Goal: Communication & Community: Answer question/provide support

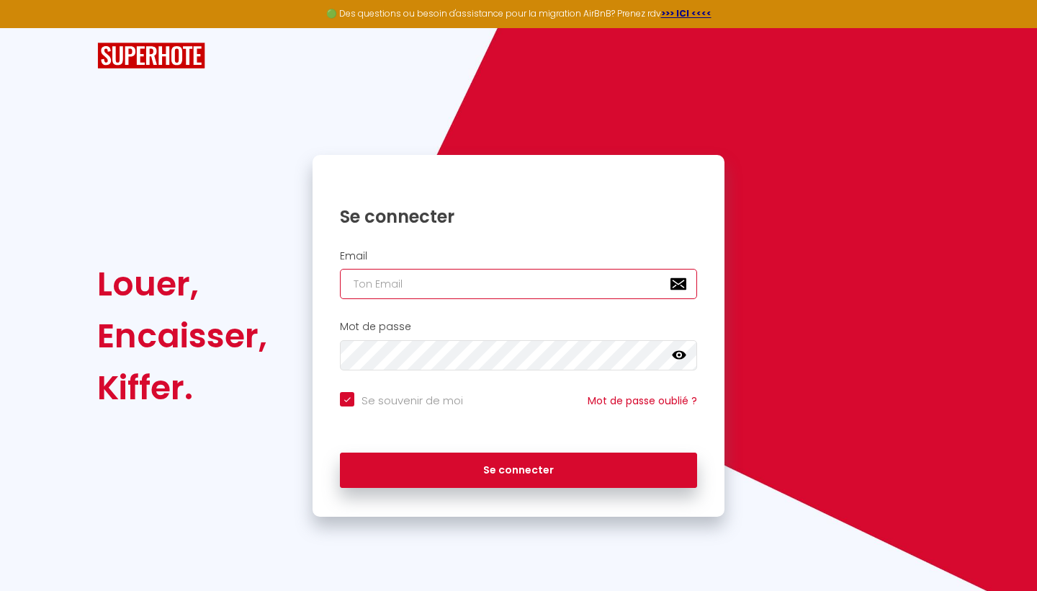
type input "[EMAIL_ADDRESS][DOMAIN_NAME]"
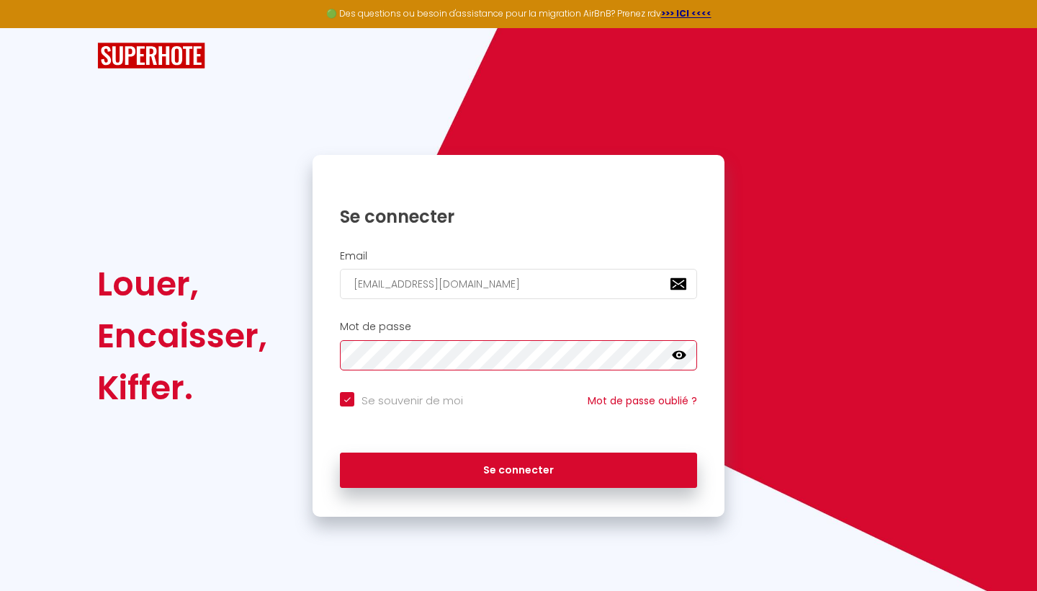
click at [519, 468] on button "Se connecter" at bounding box center [518, 470] width 357 height 36
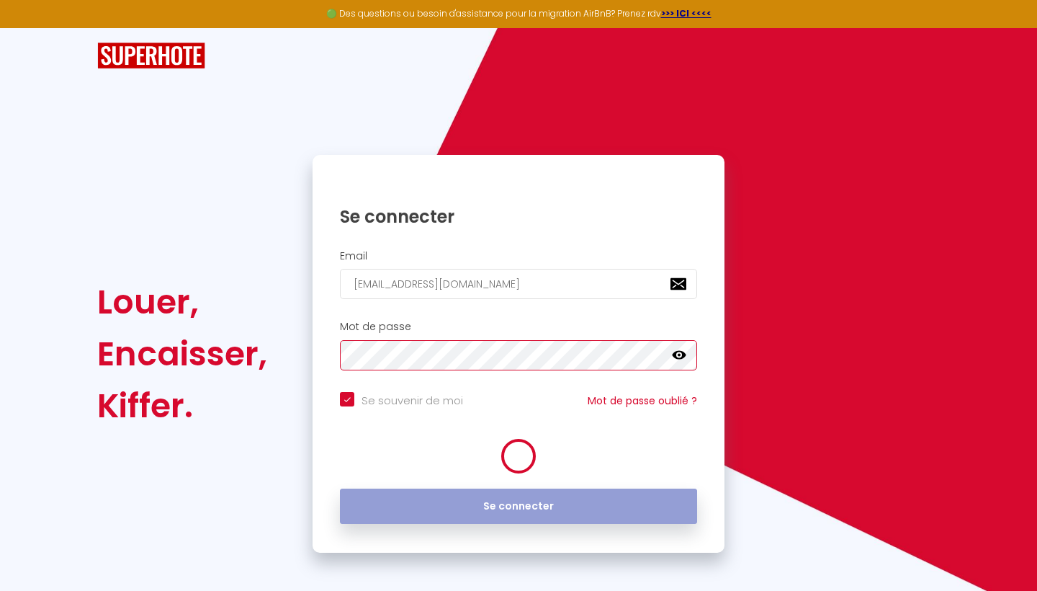
checkbox input "true"
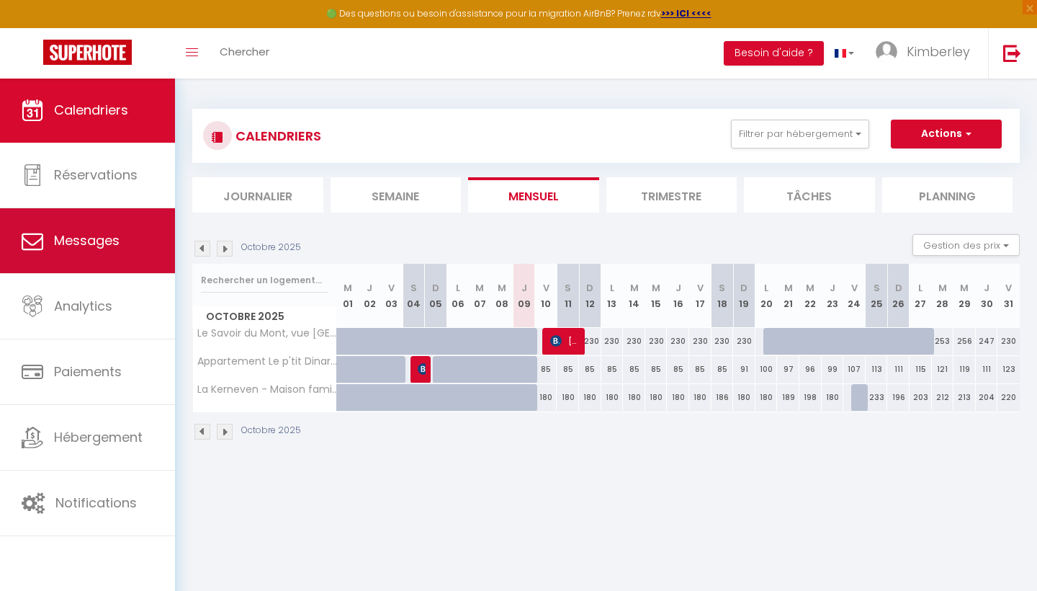
click at [76, 249] on span "Messages" at bounding box center [87, 240] width 66 height 18
select select "message"
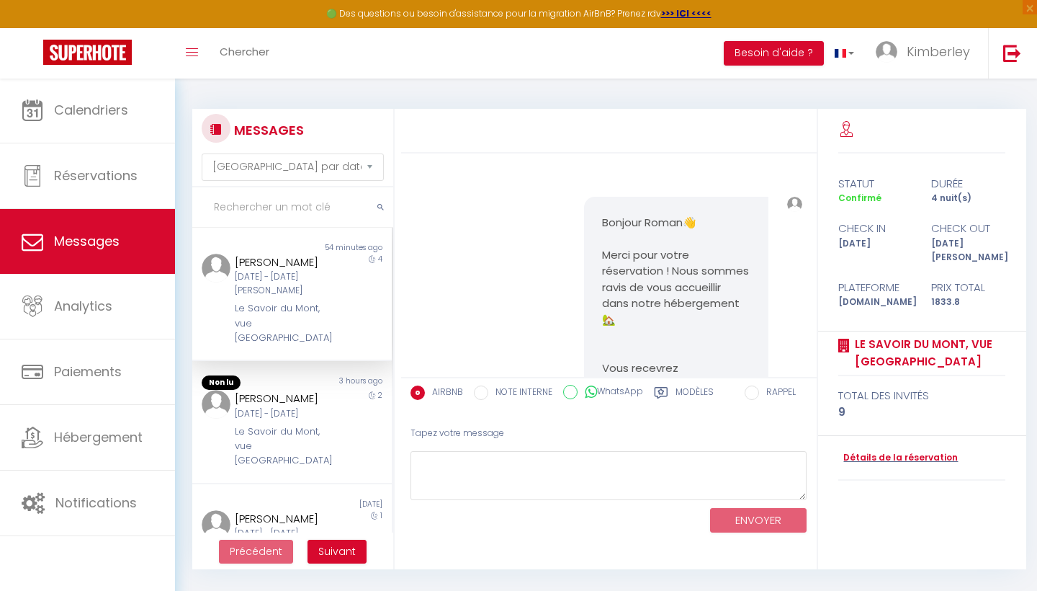
scroll to position [1588, 0]
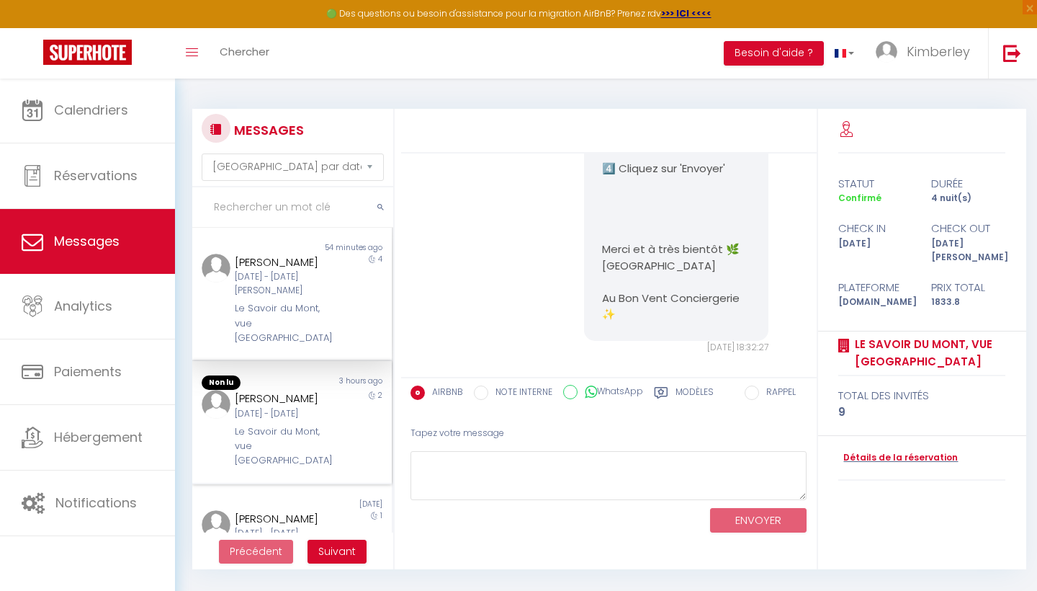
click at [297, 407] on div "[PERSON_NAME]" at bounding box center [283, 398] width 97 height 17
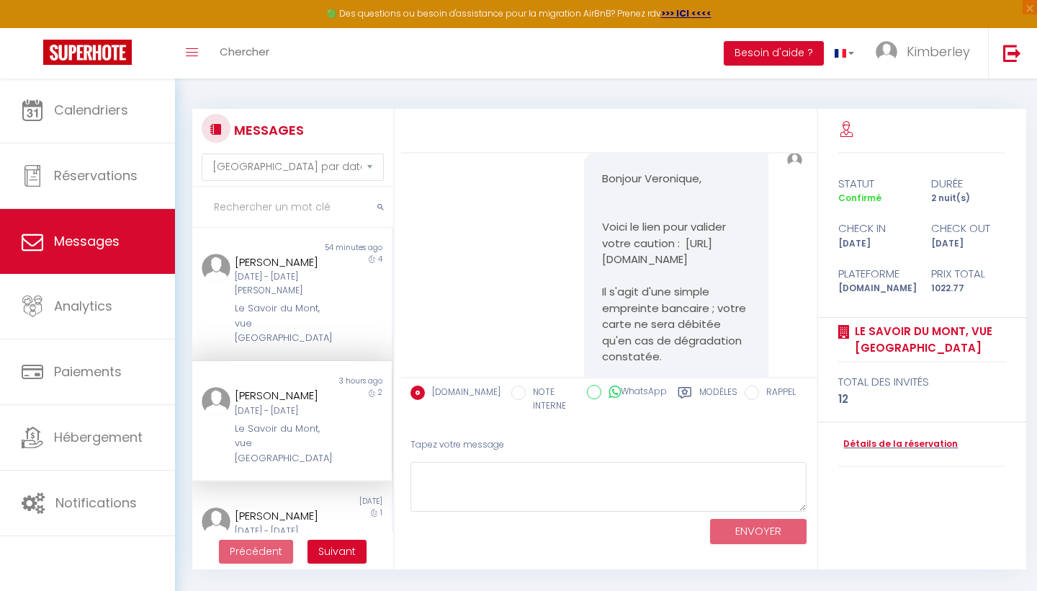
scroll to position [5286, 0]
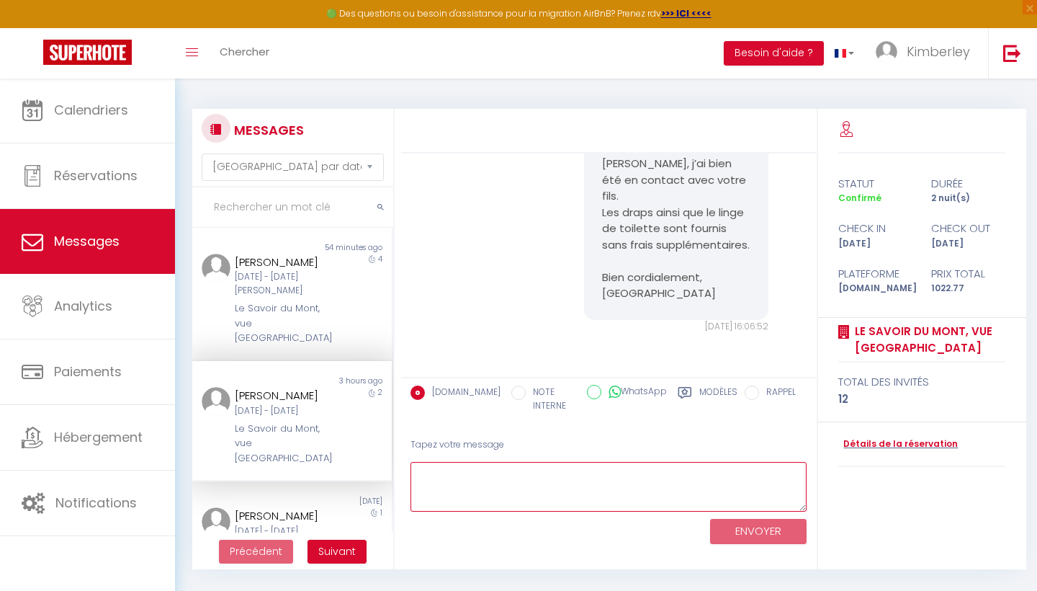
click at [468, 480] on textarea at bounding box center [609, 487] width 397 height 50
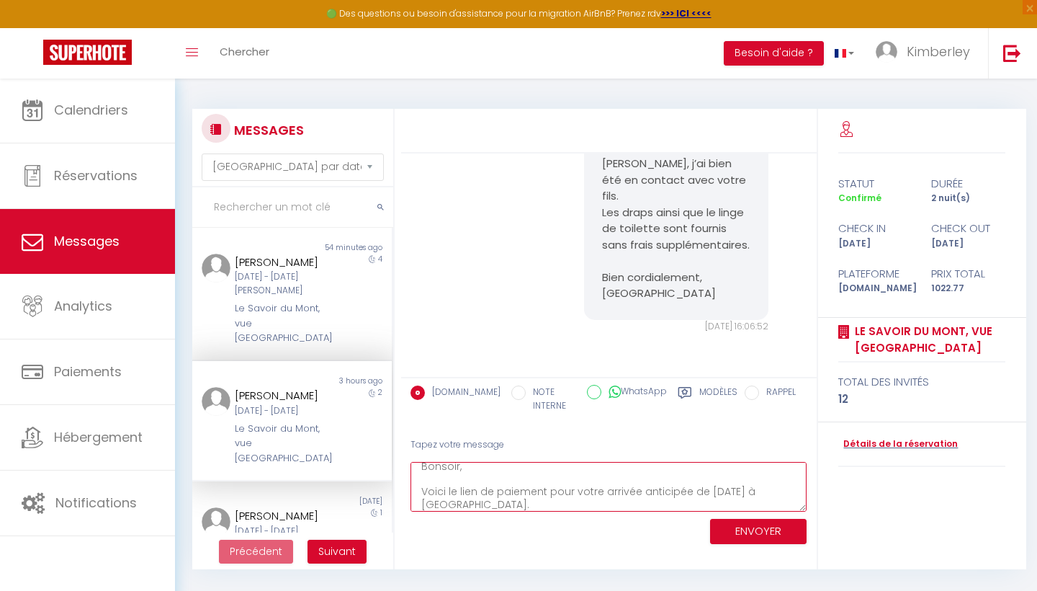
scroll to position [19, 0]
paste textarea "[URL][DOMAIN_NAME]"
type textarea "Bonsoir, Voici le lien de paiement pour votre arrivée anticipée de [DATE] à [GE…"
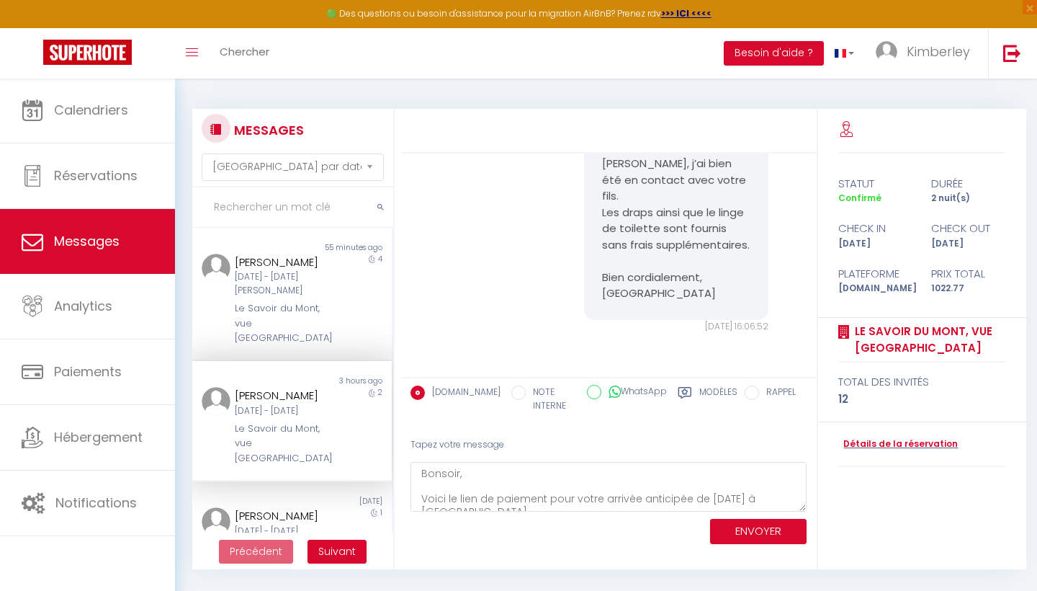
click at [745, 529] on button "ENVOYER" at bounding box center [758, 531] width 97 height 25
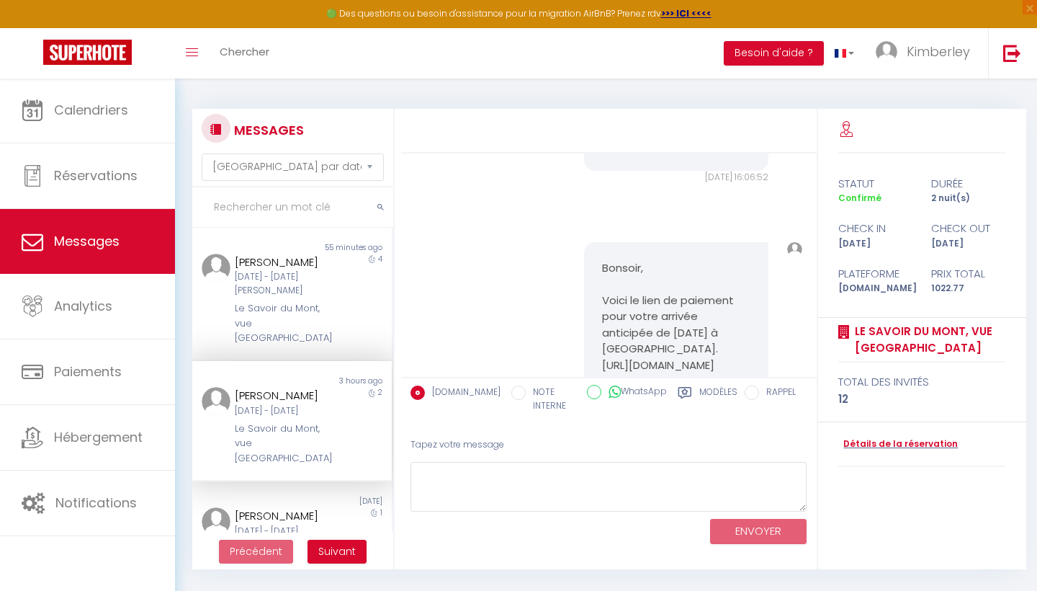
scroll to position [5599, 0]
